Goal: Information Seeking & Learning: Learn about a topic

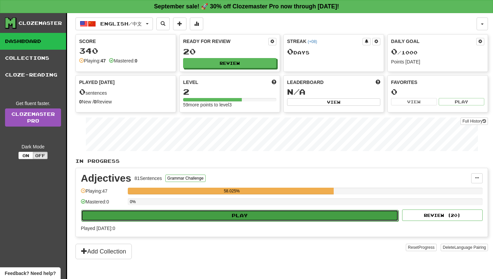
click at [257, 210] on button "Play" at bounding box center [240, 215] width 318 height 11
select select "**"
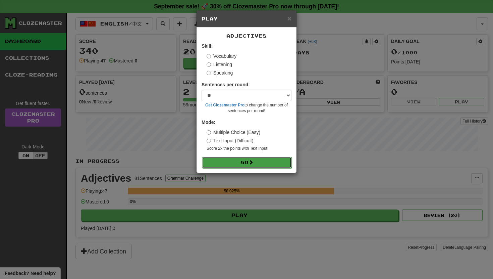
click at [263, 161] on button "Go" at bounding box center [247, 162] width 90 height 11
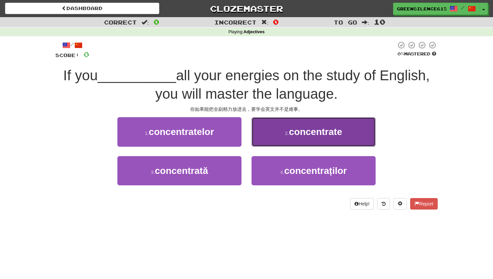
click at [262, 136] on button "2 . concentrate" at bounding box center [314, 131] width 124 height 29
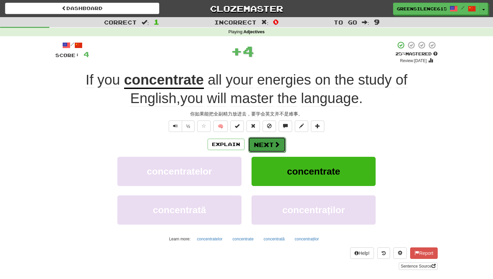
click at [265, 150] on button "Next" at bounding box center [267, 144] width 38 height 15
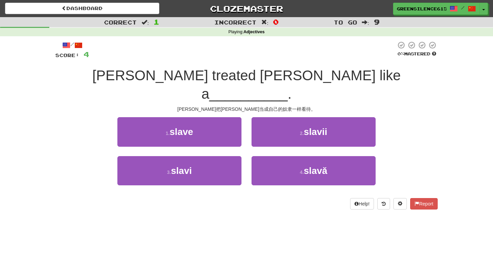
click at [231, 129] on div "1 . slave" at bounding box center [179, 136] width 134 height 39
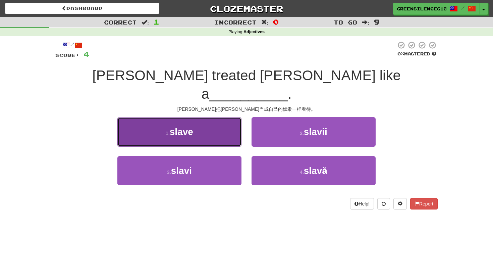
click at [231, 127] on button "1 . slave" at bounding box center [179, 131] width 124 height 29
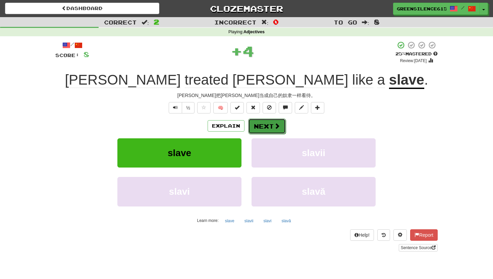
click at [252, 131] on button "Next" at bounding box center [267, 125] width 38 height 15
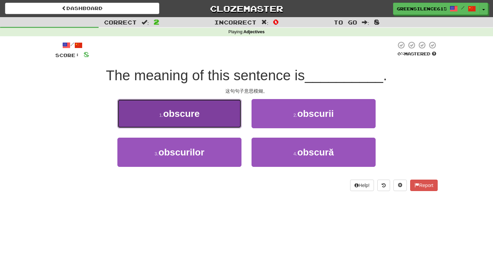
click at [222, 125] on button "1 . obscure" at bounding box center [179, 113] width 124 height 29
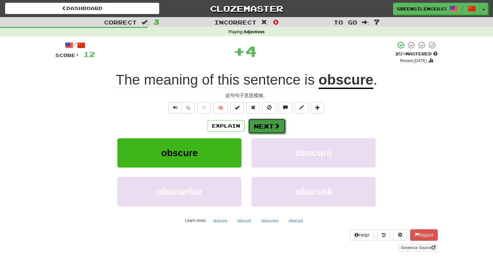
click at [252, 132] on button "Next" at bounding box center [267, 125] width 38 height 15
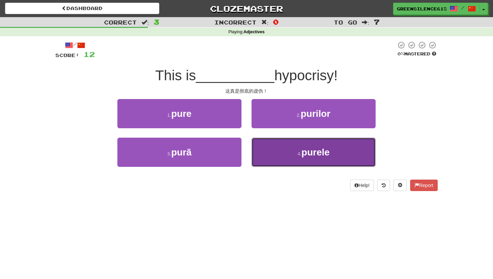
click at [280, 151] on button "4 . purele" at bounding box center [314, 152] width 124 height 29
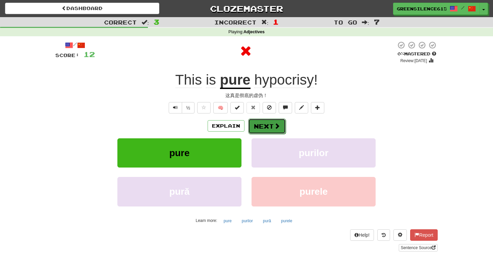
click at [265, 128] on button "Next" at bounding box center [267, 125] width 38 height 15
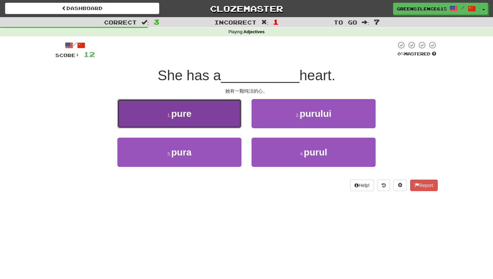
click at [220, 117] on button "1 . pure" at bounding box center [179, 113] width 124 height 29
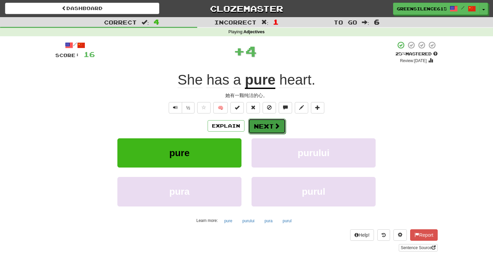
click at [270, 132] on button "Next" at bounding box center [267, 125] width 38 height 15
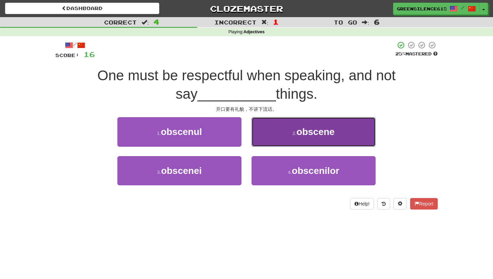
click at [301, 135] on span "obscene" at bounding box center [316, 132] width 38 height 10
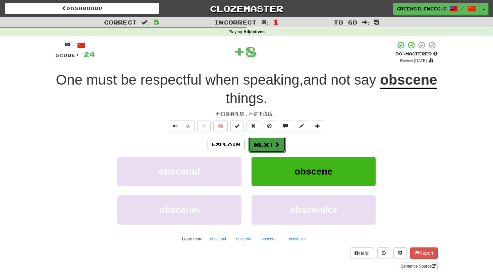
click at [270, 141] on button "Next" at bounding box center [267, 144] width 38 height 15
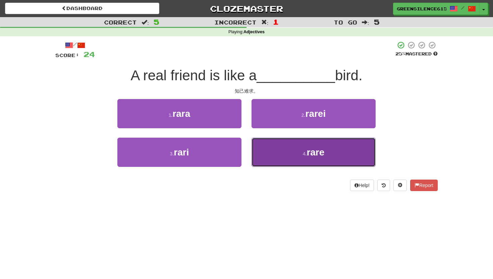
click at [298, 152] on button "4 . rare" at bounding box center [314, 152] width 124 height 29
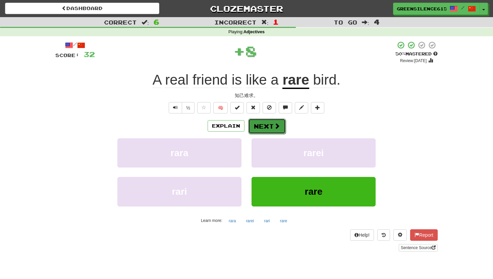
click at [282, 133] on button "Next" at bounding box center [267, 125] width 38 height 15
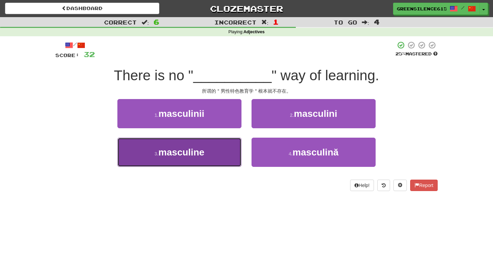
click at [214, 142] on button "3 . masculine" at bounding box center [179, 152] width 124 height 29
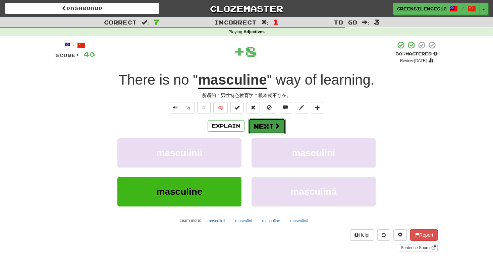
click at [263, 133] on button "Next" at bounding box center [267, 125] width 38 height 15
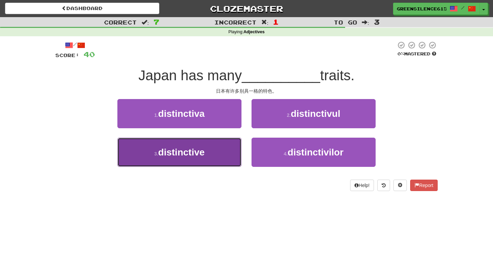
click at [205, 151] on span "distinctive" at bounding box center [181, 152] width 46 height 10
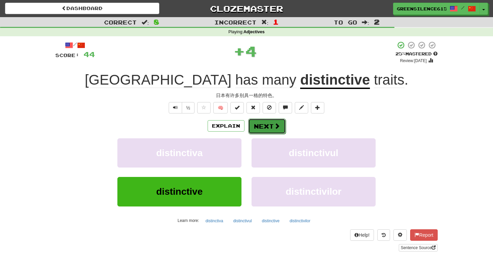
click at [258, 122] on button "Next" at bounding box center [267, 125] width 38 height 15
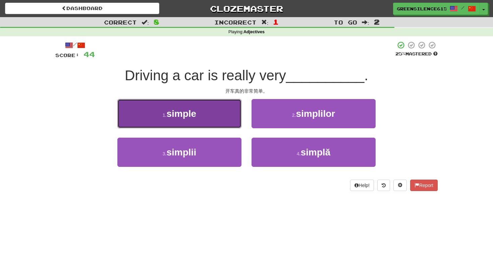
click at [240, 115] on button "1 . simple" at bounding box center [179, 113] width 124 height 29
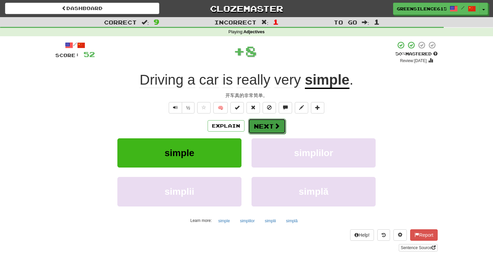
click at [269, 130] on button "Next" at bounding box center [267, 125] width 38 height 15
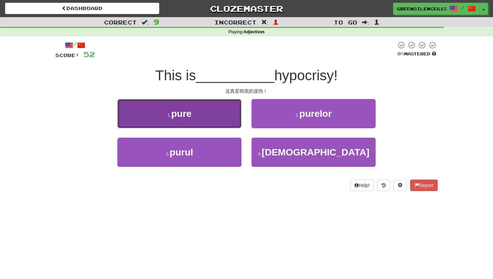
click at [216, 118] on button "1 . pure" at bounding box center [179, 113] width 124 height 29
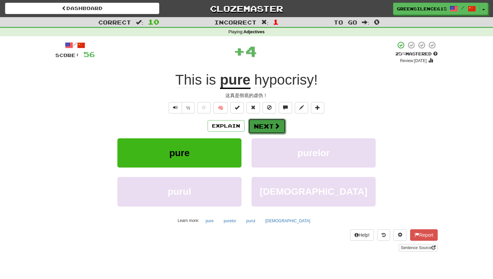
click at [254, 128] on button "Next" at bounding box center [267, 125] width 38 height 15
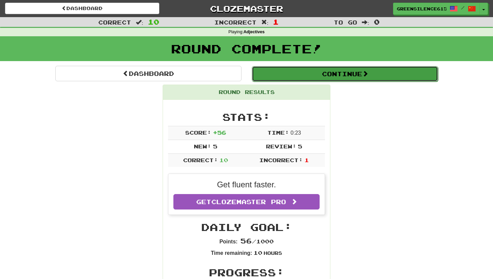
click at [340, 78] on button "Continue" at bounding box center [345, 73] width 186 height 15
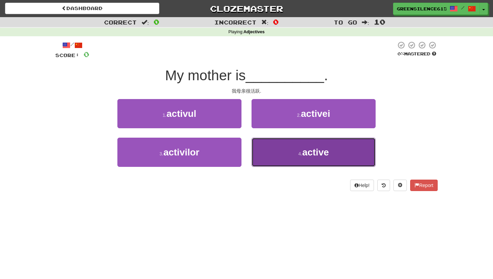
click at [278, 141] on button "4 . active" at bounding box center [314, 152] width 124 height 29
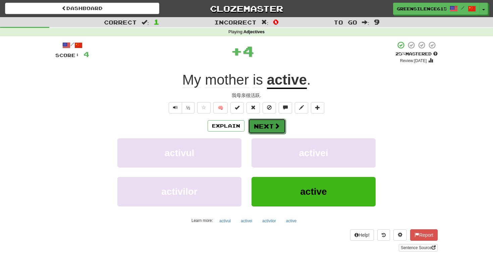
click at [266, 129] on body "Dashboard Clozemaster GreenSilence6157 / Toggle Dropdown Dashboard Leaderboard …" at bounding box center [246, 258] width 493 height 517
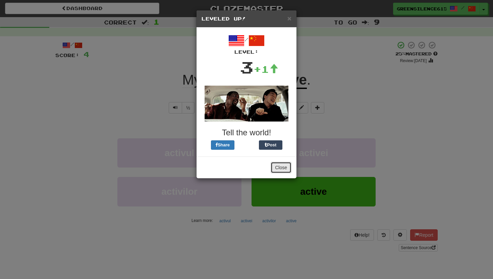
click at [278, 166] on button "Close" at bounding box center [281, 167] width 21 height 11
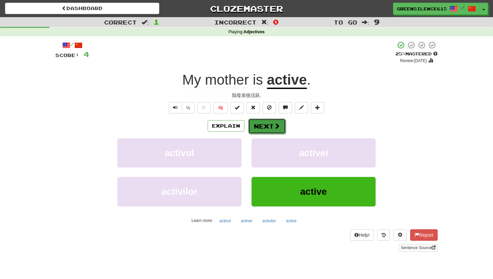
click at [264, 125] on button "Next" at bounding box center [267, 125] width 38 height 15
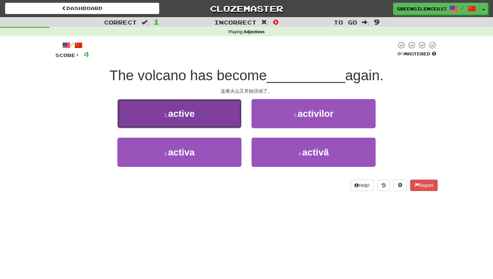
click at [223, 106] on button "1 . active" at bounding box center [179, 113] width 124 height 29
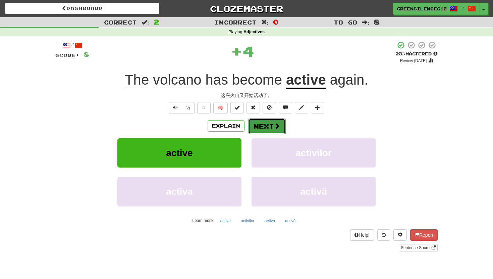
click at [263, 129] on button "Next" at bounding box center [267, 125] width 38 height 15
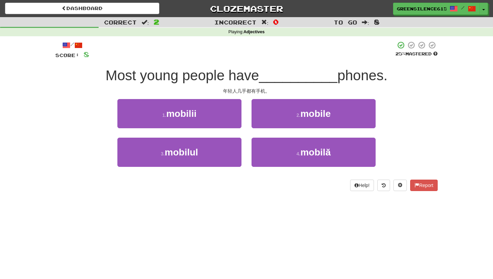
scroll to position [3, 0]
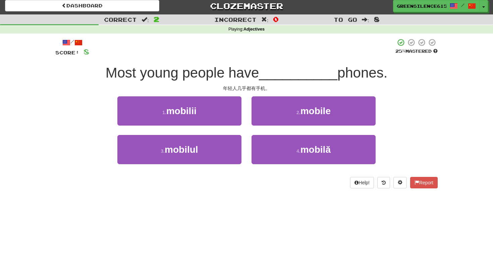
click at [287, 131] on div "2 . mobile" at bounding box center [314, 115] width 134 height 39
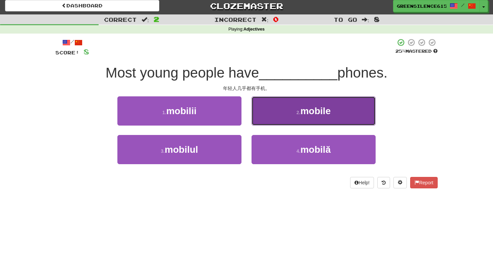
click at [289, 111] on button "2 . mobile" at bounding box center [314, 110] width 124 height 29
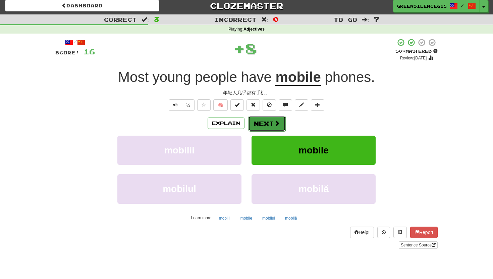
click at [257, 121] on button "Next" at bounding box center [267, 123] width 38 height 15
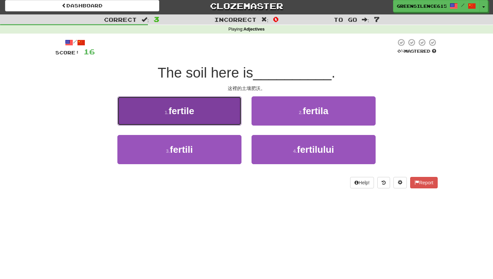
click at [232, 112] on button "1 . fertile" at bounding box center [179, 110] width 124 height 29
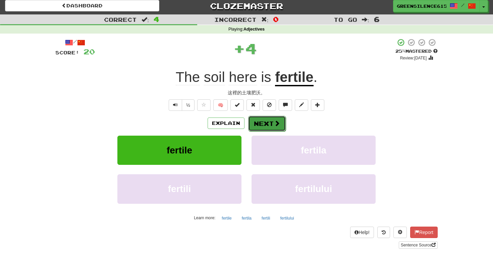
click at [278, 128] on button "Next" at bounding box center [267, 123] width 38 height 15
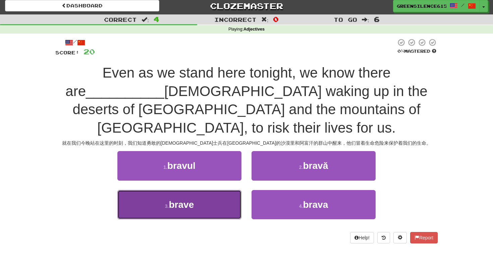
click at [224, 190] on button "3 . brave" at bounding box center [179, 204] width 124 height 29
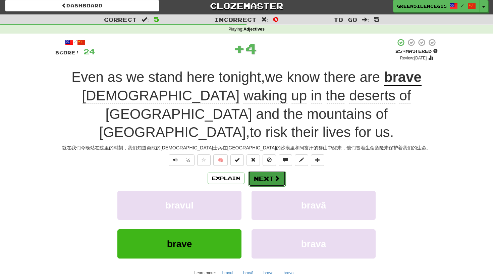
click at [259, 171] on button "Next" at bounding box center [267, 178] width 38 height 15
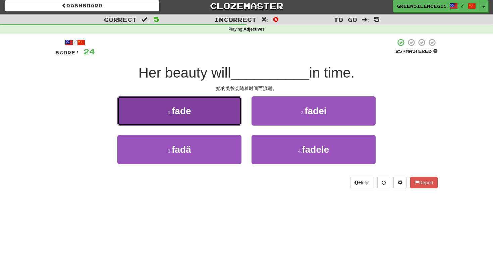
click at [220, 115] on button "1 . fade" at bounding box center [179, 110] width 124 height 29
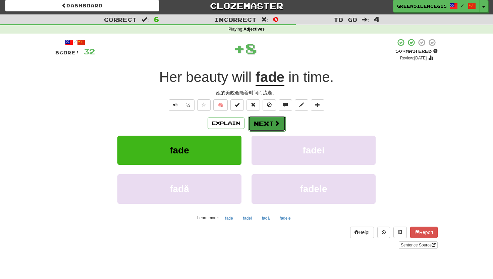
click at [262, 125] on button "Next" at bounding box center [267, 123] width 38 height 15
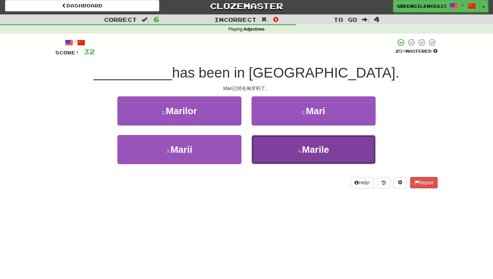
click at [274, 151] on button "4 . Marile" at bounding box center [314, 149] width 124 height 29
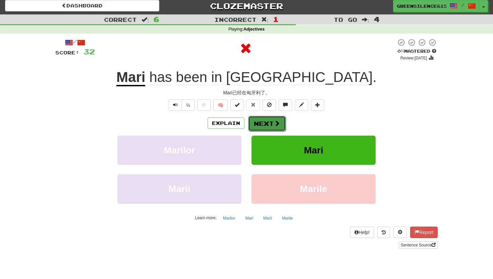
click at [268, 128] on button "Next" at bounding box center [267, 123] width 38 height 15
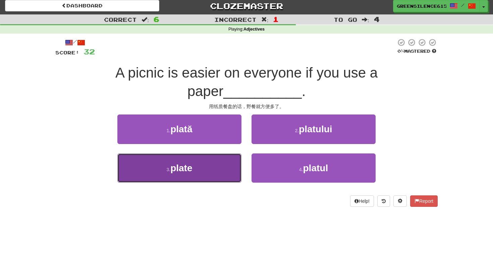
click at [206, 153] on button "3 . plate" at bounding box center [179, 167] width 124 height 29
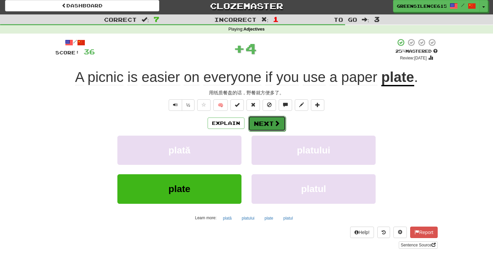
click at [264, 125] on button "Next" at bounding box center [267, 123] width 38 height 15
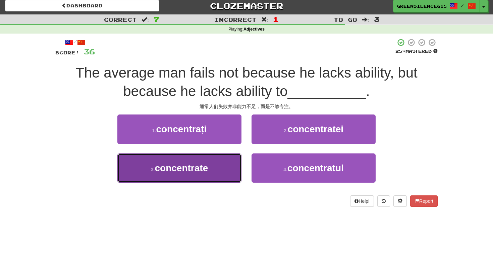
click at [209, 156] on button "3 . concentrate" at bounding box center [179, 167] width 124 height 29
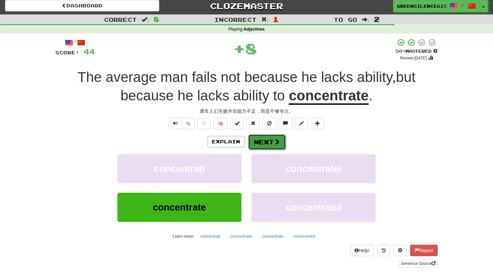
click at [262, 144] on button "Next" at bounding box center [267, 141] width 38 height 15
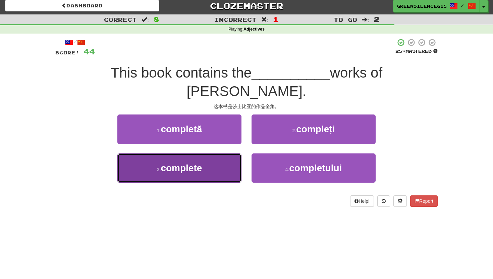
click at [220, 153] on button "3 . complete" at bounding box center [179, 167] width 124 height 29
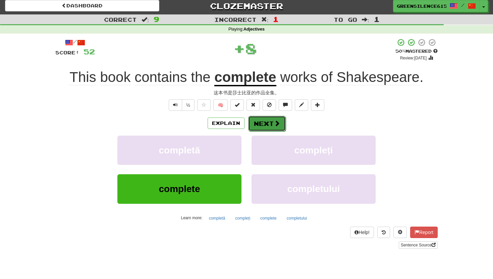
click at [269, 126] on button "Next" at bounding box center [267, 123] width 38 height 15
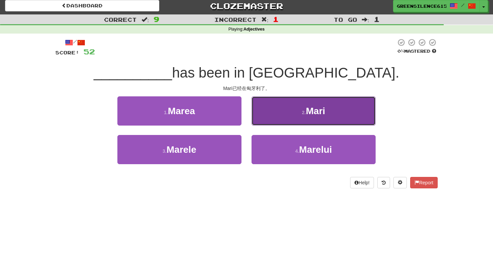
click at [291, 120] on button "2 . Mari" at bounding box center [314, 110] width 124 height 29
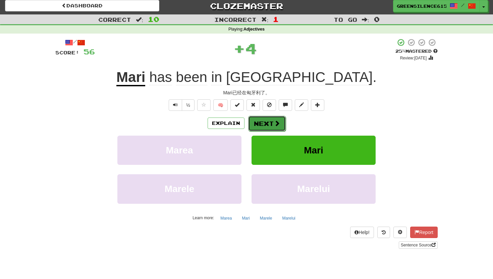
click at [271, 121] on button "Next" at bounding box center [267, 123] width 38 height 15
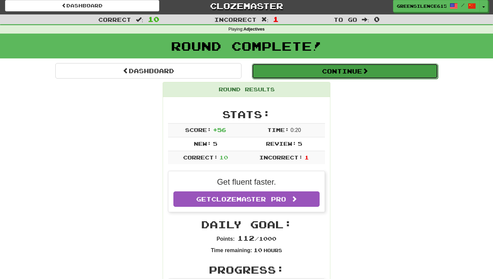
click at [349, 68] on button "Continue" at bounding box center [345, 70] width 186 height 15
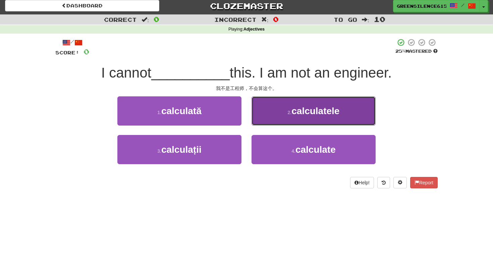
click at [279, 106] on button "2 . calculatele" at bounding box center [314, 110] width 124 height 29
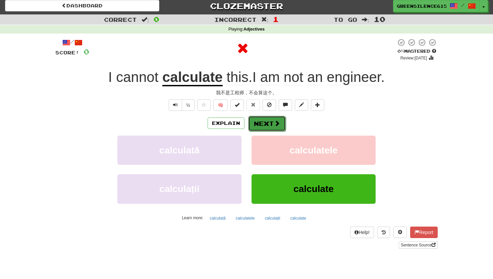
click at [262, 119] on button "Next" at bounding box center [267, 123] width 38 height 15
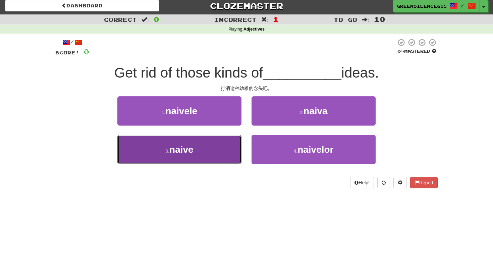
click at [215, 149] on button "3 . naive" at bounding box center [179, 149] width 124 height 29
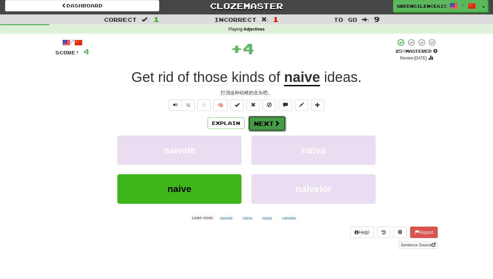
click at [269, 126] on button "Next" at bounding box center [267, 123] width 38 height 15
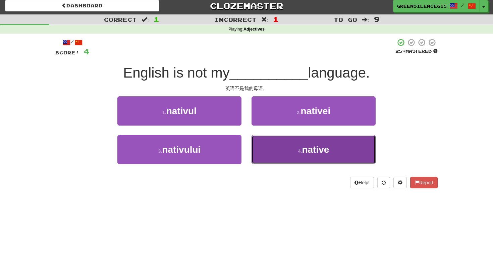
click at [293, 147] on button "4 . native" at bounding box center [314, 149] width 124 height 29
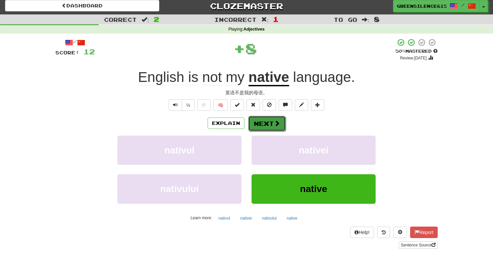
click at [272, 122] on button "Next" at bounding box center [267, 123] width 38 height 15
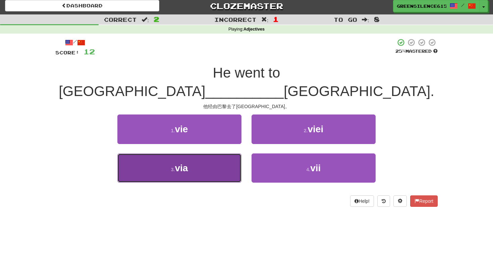
click at [225, 153] on button "3 . via" at bounding box center [179, 167] width 124 height 29
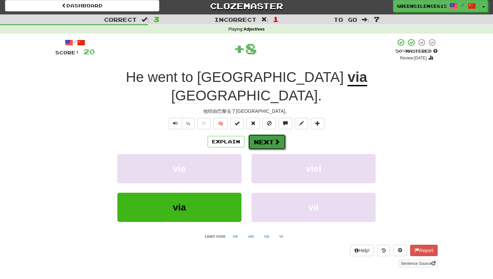
click at [265, 134] on button "Next" at bounding box center [267, 141] width 38 height 15
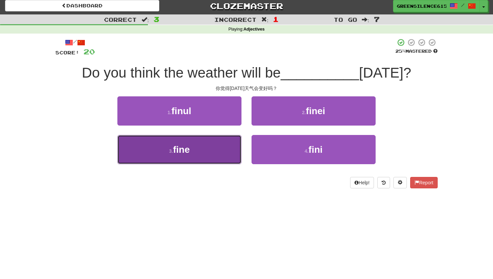
click at [230, 142] on button "3 . fine" at bounding box center [179, 149] width 124 height 29
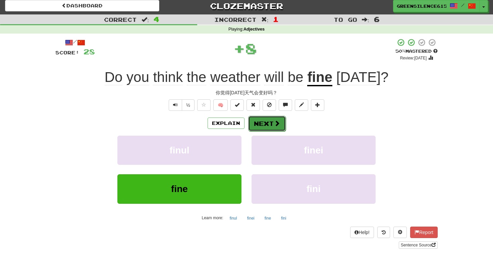
click at [264, 130] on button "Next" at bounding box center [267, 123] width 38 height 15
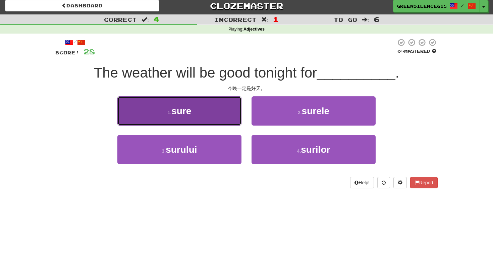
click at [222, 122] on button "1 . sure" at bounding box center [179, 110] width 124 height 29
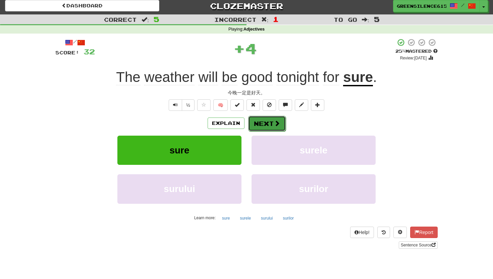
click at [254, 124] on button "Next" at bounding box center [267, 123] width 38 height 15
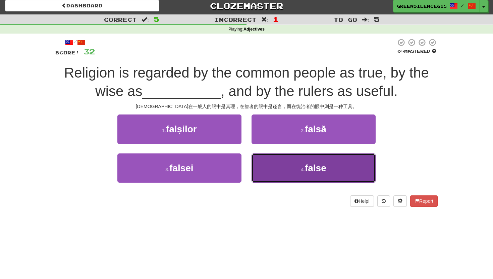
click at [294, 171] on button "4 . false" at bounding box center [314, 167] width 124 height 29
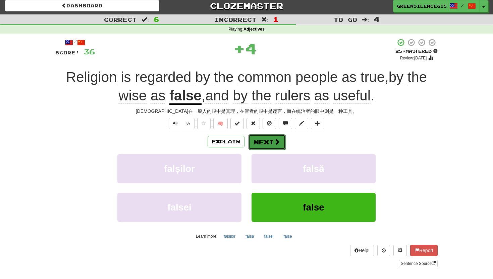
click at [265, 139] on button "Next" at bounding box center [267, 141] width 38 height 15
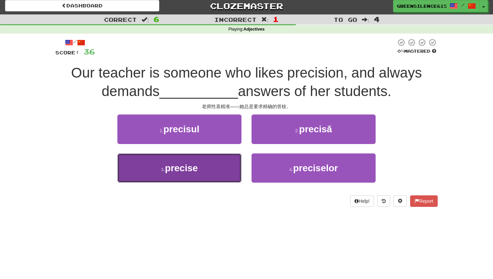
click at [208, 156] on button "3 . precise" at bounding box center [179, 167] width 124 height 29
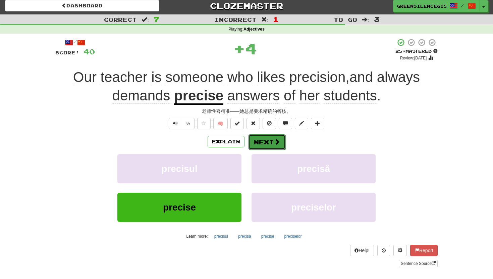
click at [262, 140] on button "Next" at bounding box center [267, 141] width 38 height 15
